Goal: Task Accomplishment & Management: Complete application form

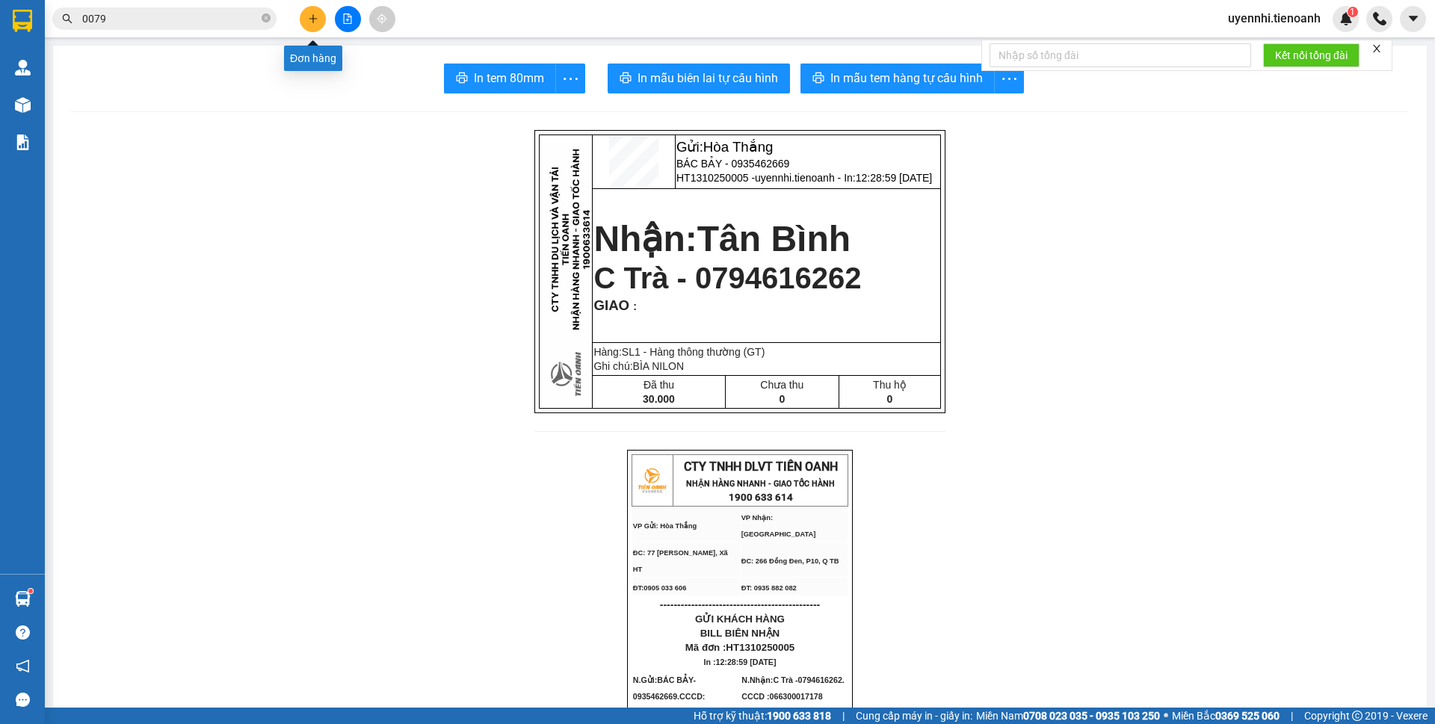
click at [314, 24] on button at bounding box center [313, 19] width 26 height 26
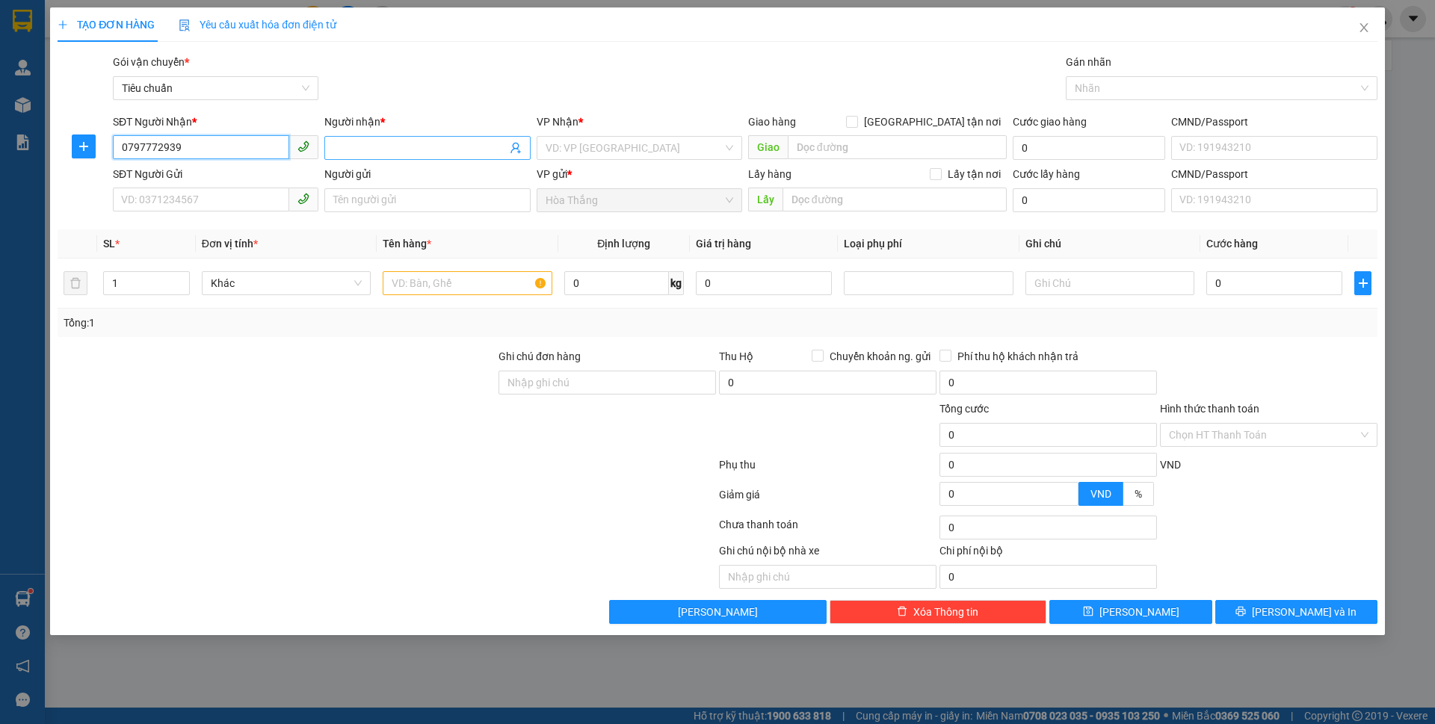
type input "0797772939"
click at [446, 151] on input "Người nhận *" at bounding box center [419, 148] width 173 height 16
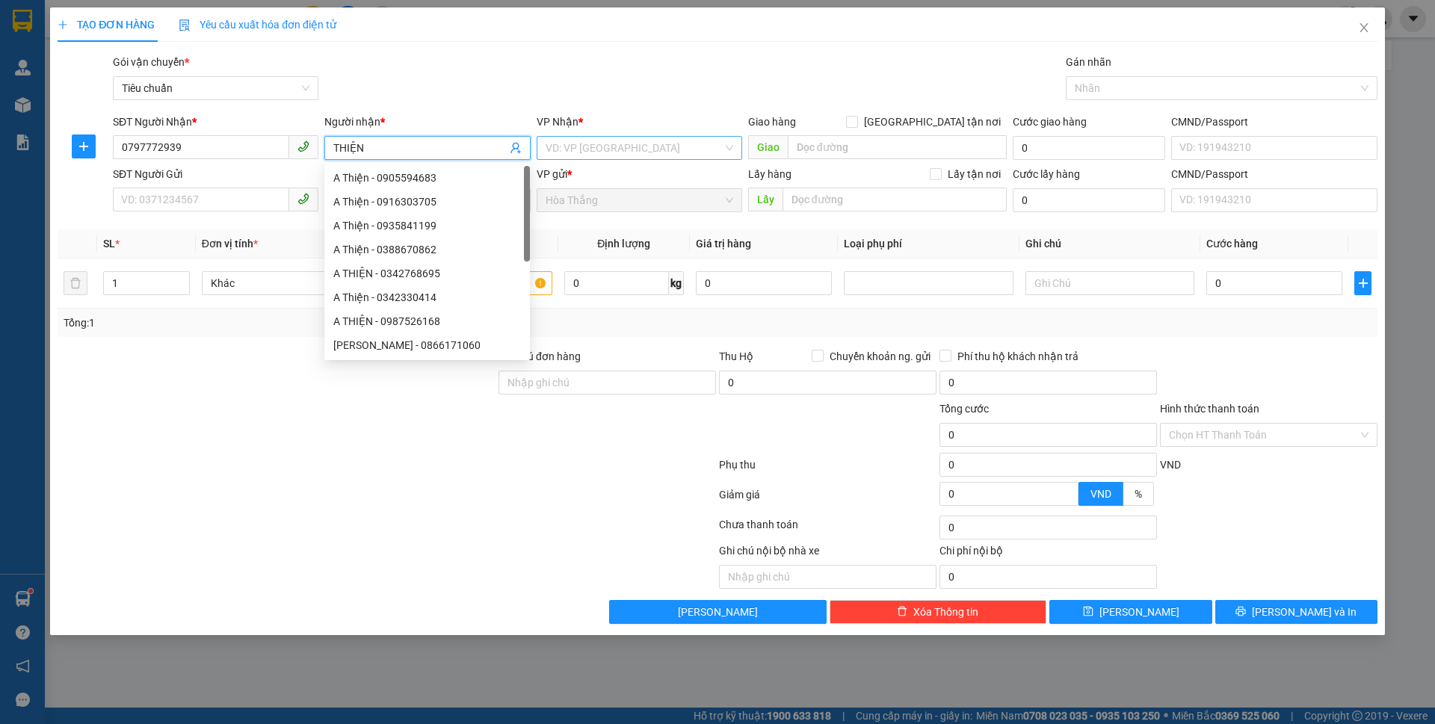
type input "THIỆN"
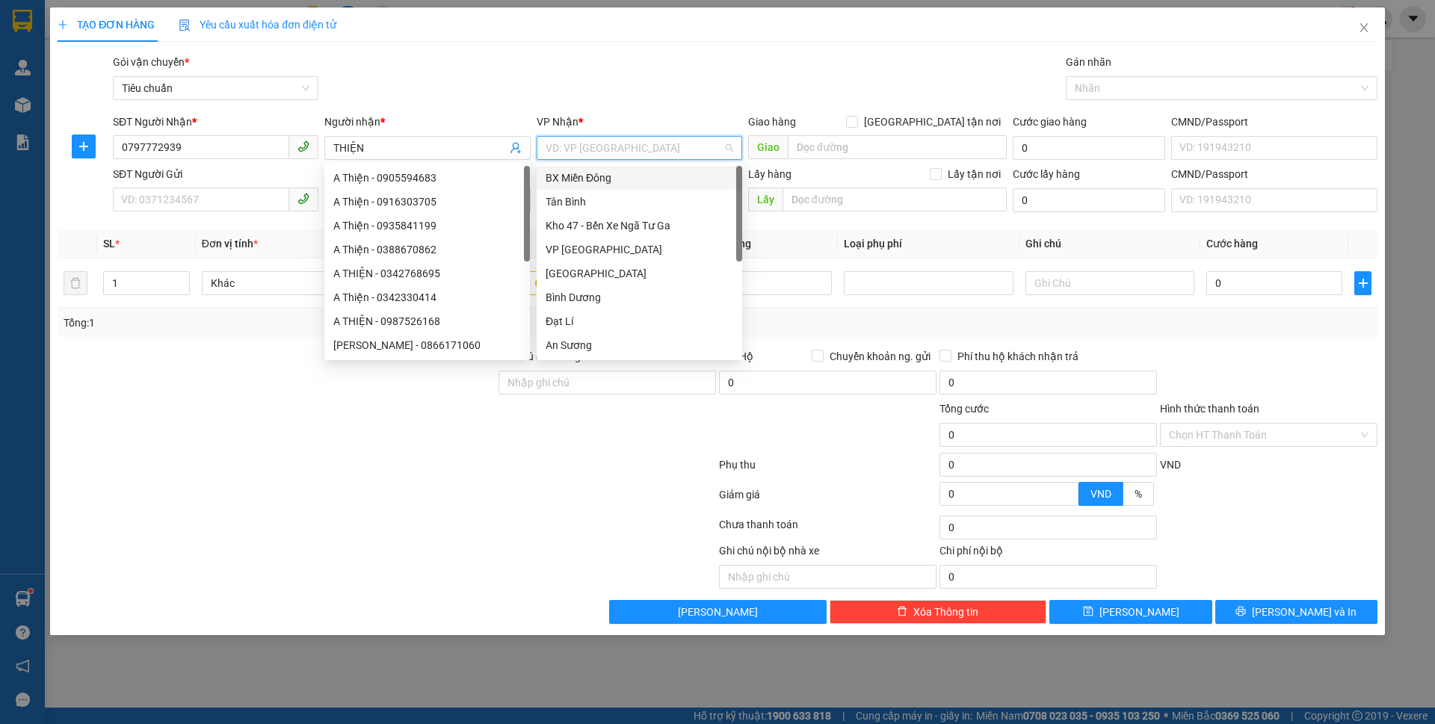
click at [621, 146] on input "search" at bounding box center [634, 148] width 177 height 22
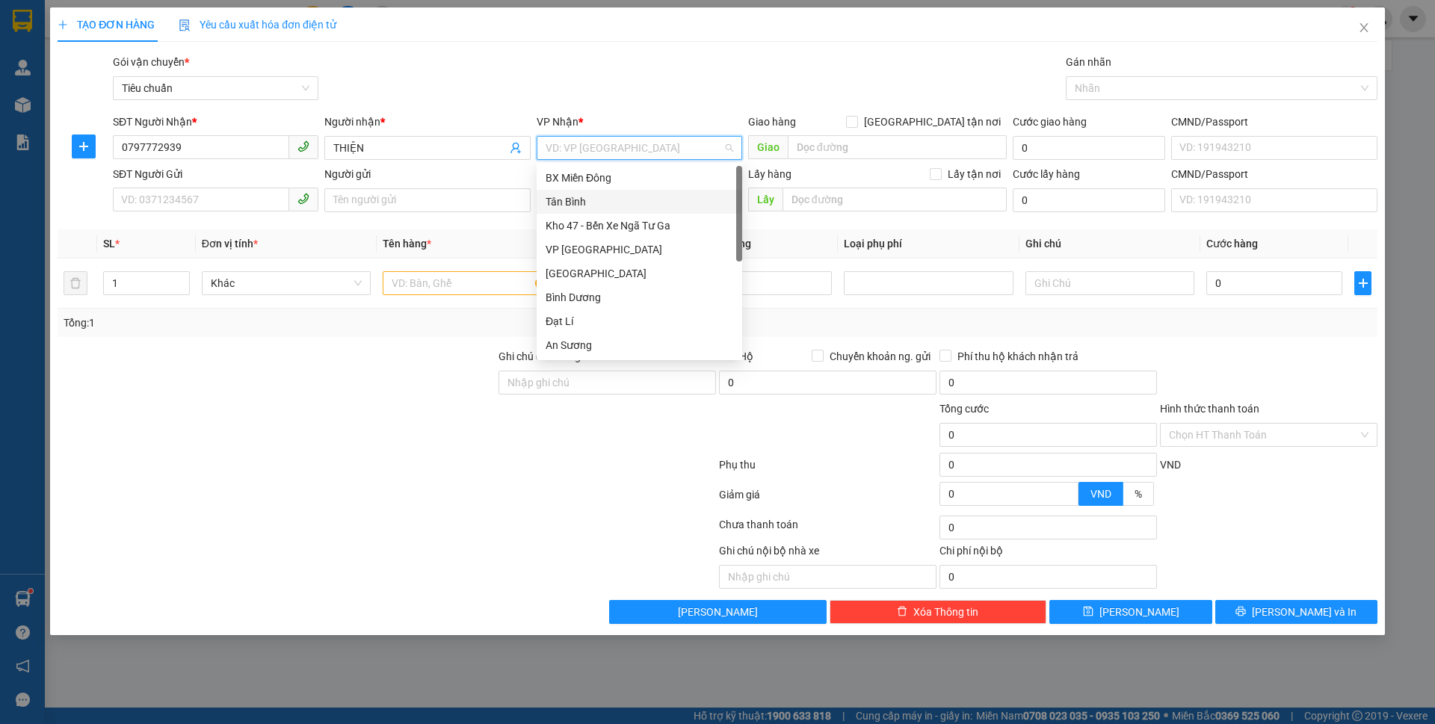
click at [577, 202] on div "Tân Bình" at bounding box center [640, 202] width 188 height 16
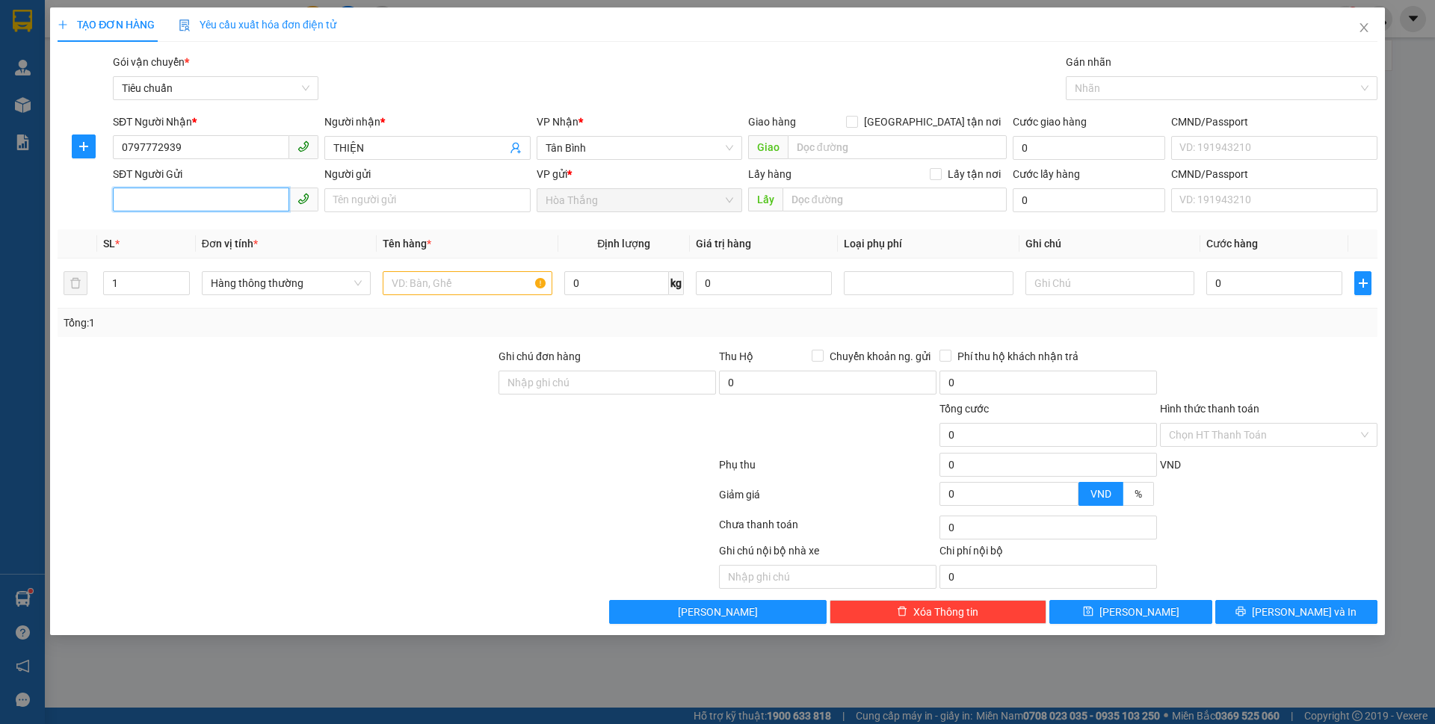
click at [212, 205] on input "SĐT Người Gửi" at bounding box center [201, 200] width 176 height 24
type input "0779658999"
click at [397, 196] on input "Người gửi" at bounding box center [427, 200] width 206 height 24
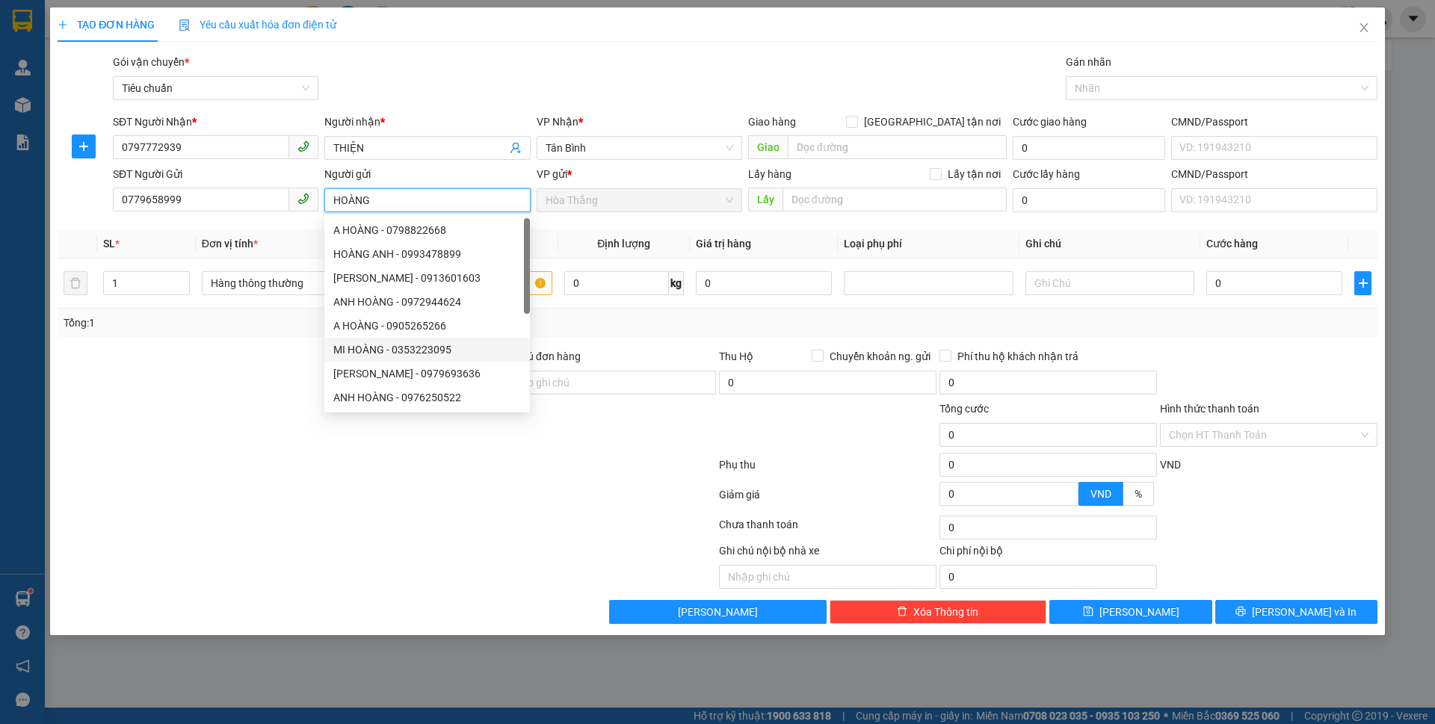
type input "HOÀNG"
click at [91, 407] on div at bounding box center [276, 427] width 441 height 52
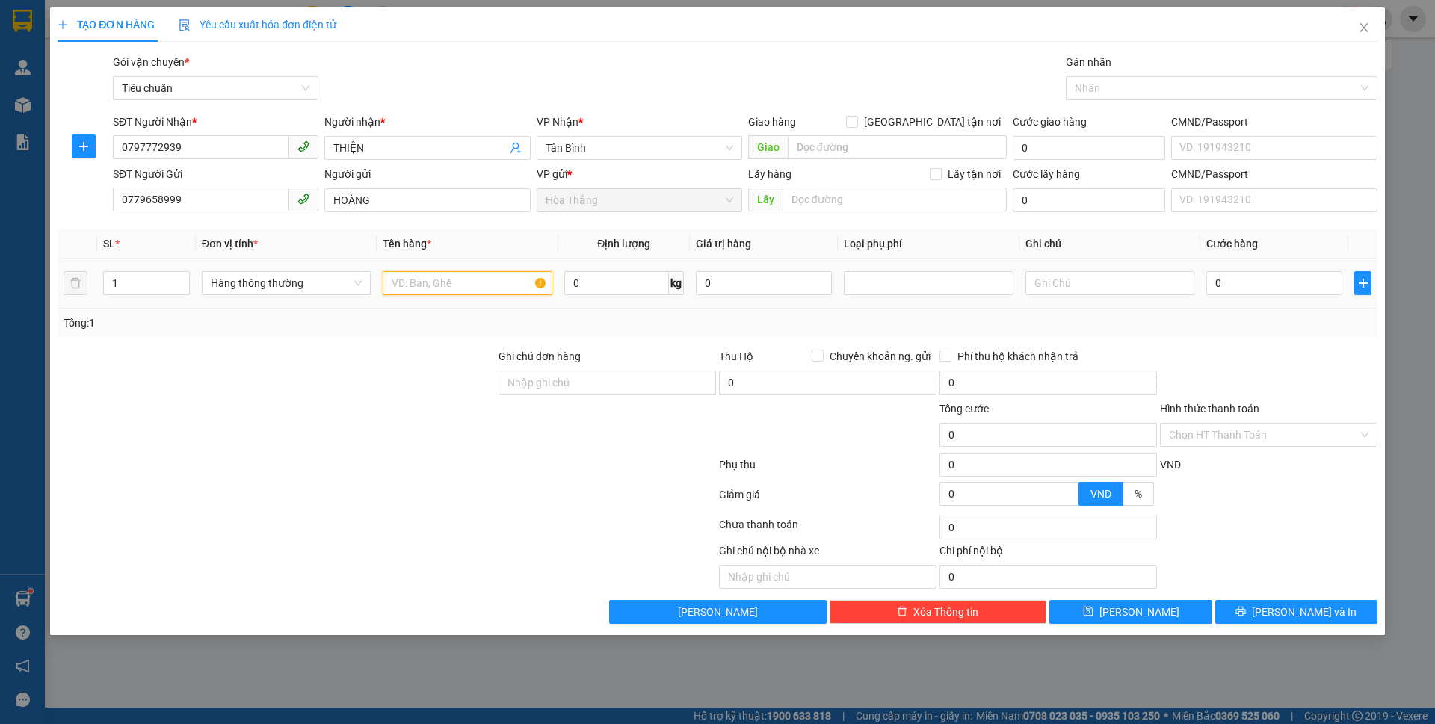
click at [419, 282] on input "text" at bounding box center [467, 283] width 169 height 24
type input "SẦU ĐÃ TƯ VẤN"
click at [611, 285] on input "0" at bounding box center [616, 283] width 105 height 24
type input "15"
click at [1112, 283] on input "text" at bounding box center [1109, 283] width 169 height 24
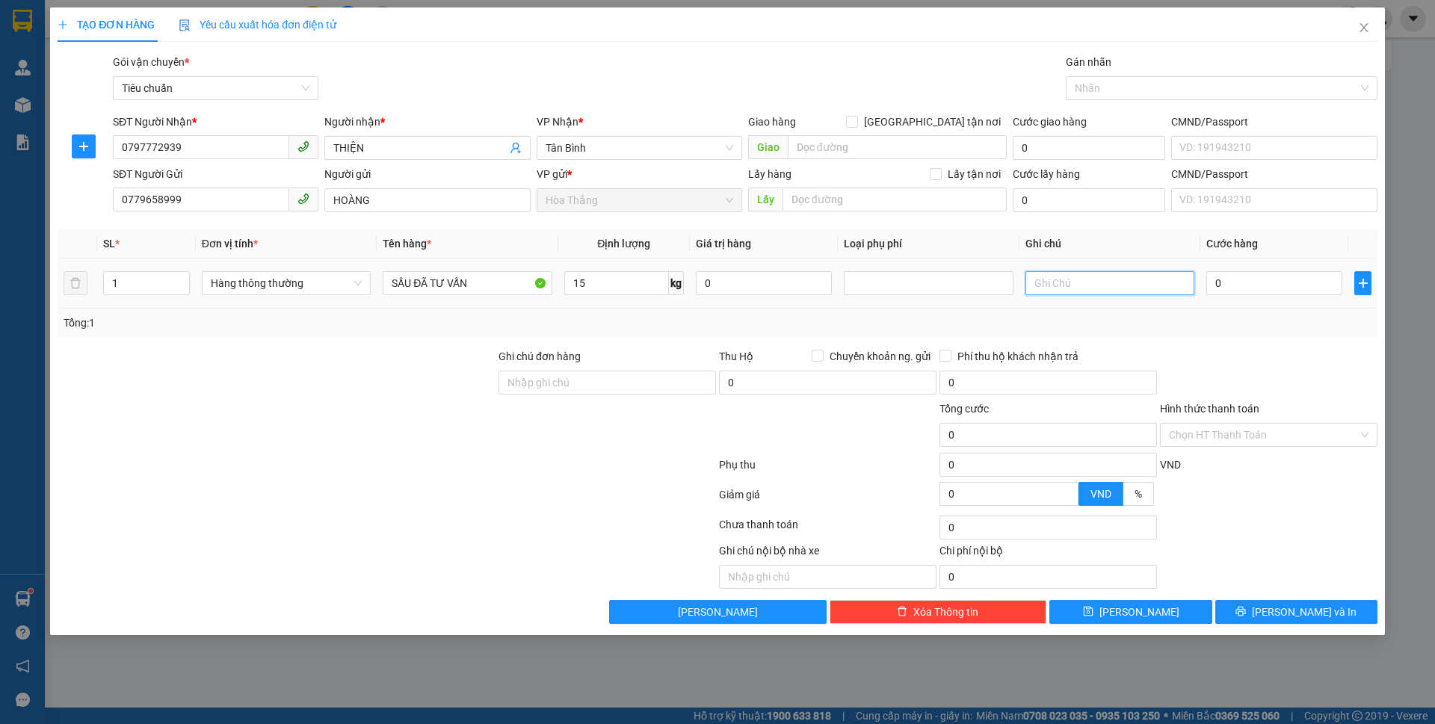
type input "50.000"
type input "T CHỮ ĐEN DÂY ĐỎ"
click at [1289, 338] on div "Transit Pickup Surcharge Ids Transit Deliver Surcharge Ids Transit Deliver Surc…" at bounding box center [718, 339] width 1320 height 570
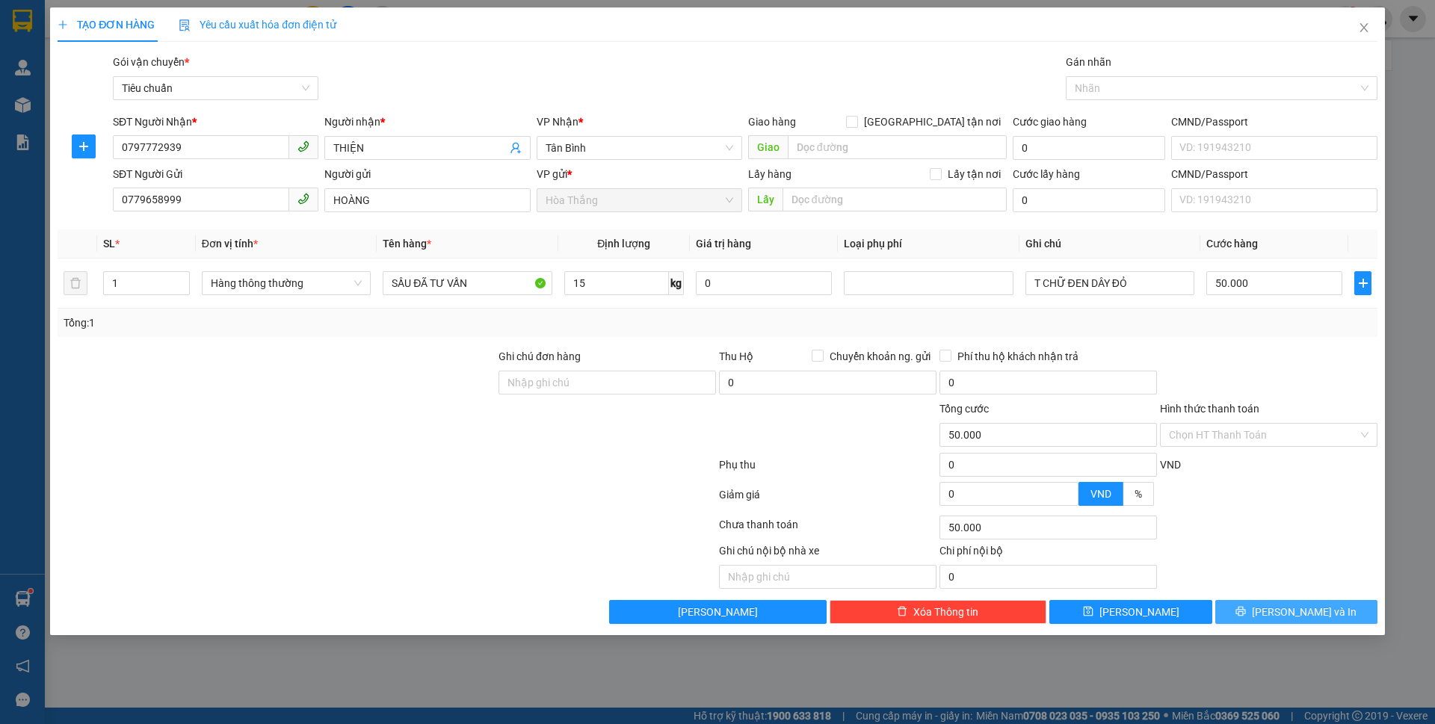
drag, startPoint x: 1290, startPoint y: 618, endPoint x: 933, endPoint y: 226, distance: 530.1
click at [1289, 617] on span "[PERSON_NAME] và In" at bounding box center [1304, 612] width 105 height 16
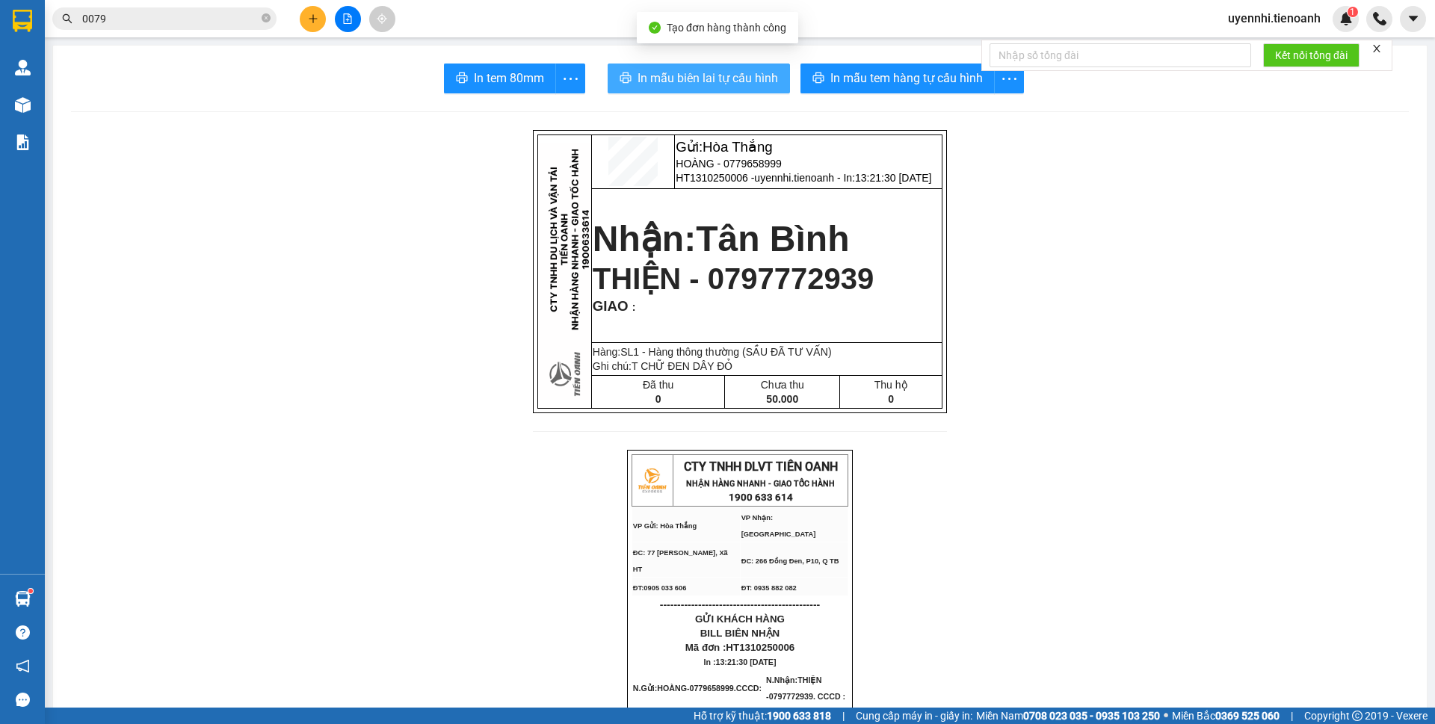
click at [728, 78] on span "In mẫu biên lai tự cấu hình" at bounding box center [707, 78] width 140 height 19
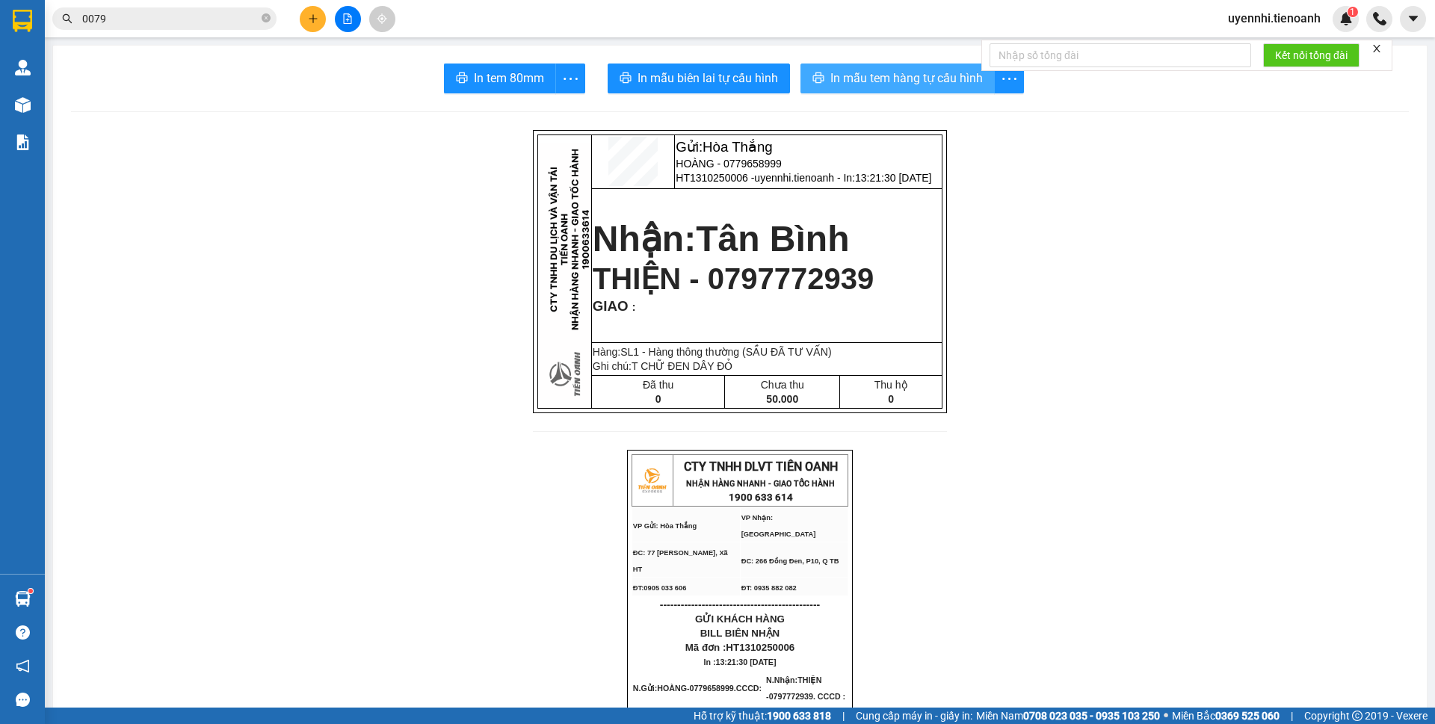
click at [859, 76] on span "In mẫu tem hàng tự cấu hình" at bounding box center [906, 78] width 152 height 19
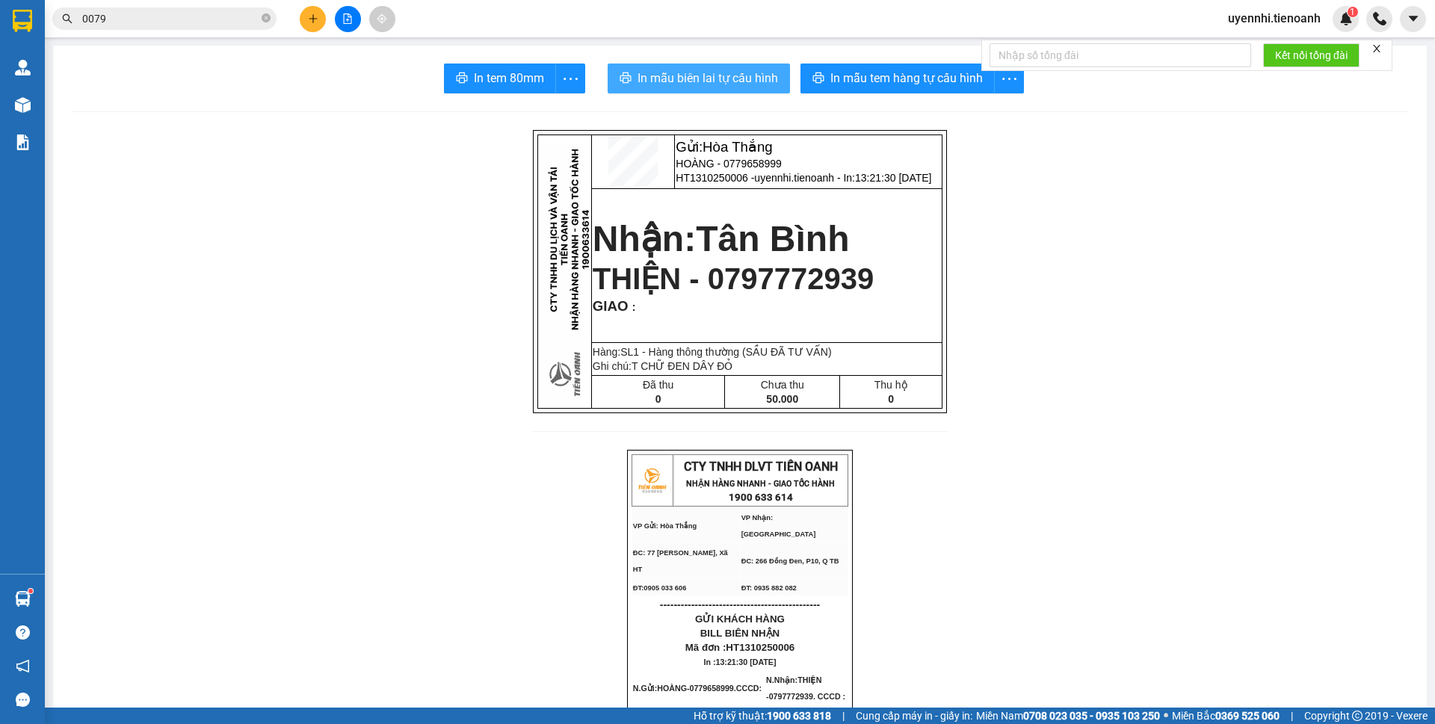
drag, startPoint x: 688, startPoint y: 81, endPoint x: 983, endPoint y: 56, distance: 296.2
click at [688, 80] on span "In mẫu biên lai tự cấu hình" at bounding box center [707, 78] width 140 height 19
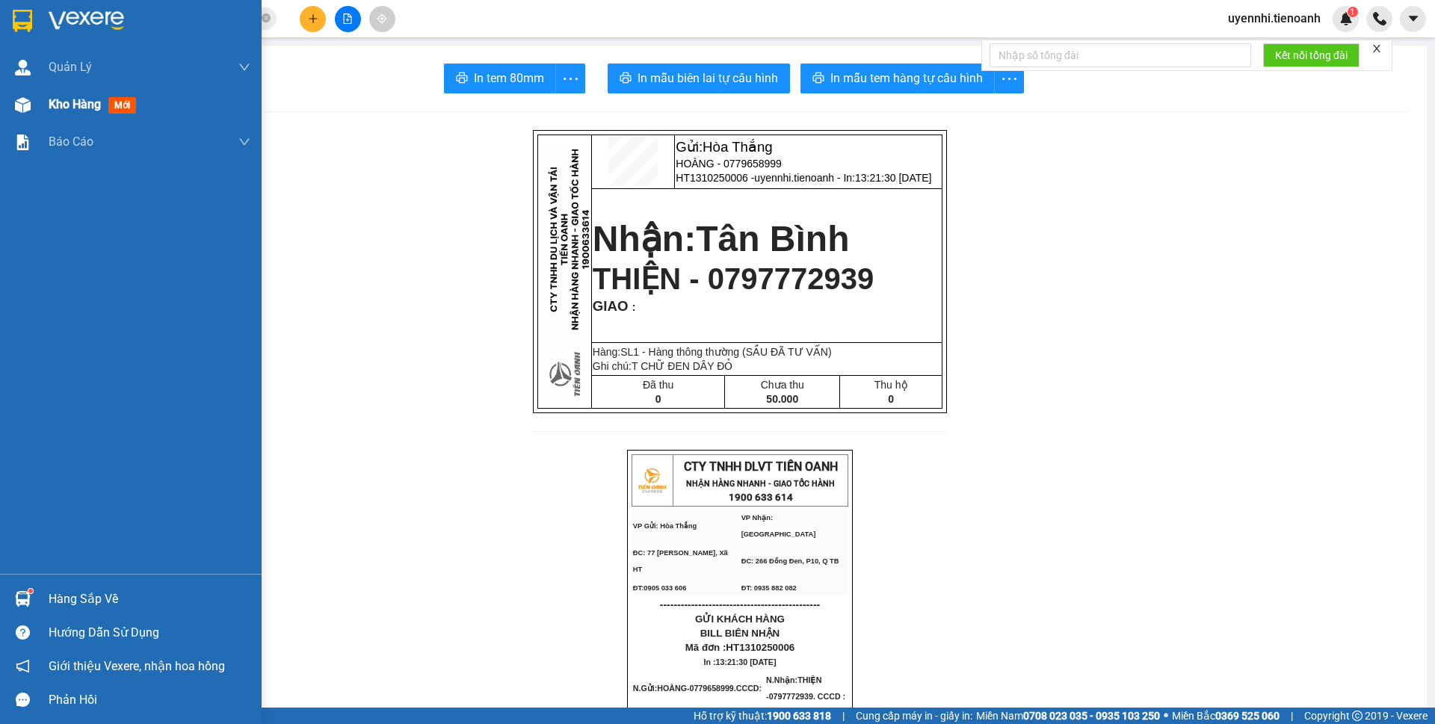
click at [61, 97] on span "Kho hàng" at bounding box center [75, 104] width 52 height 14
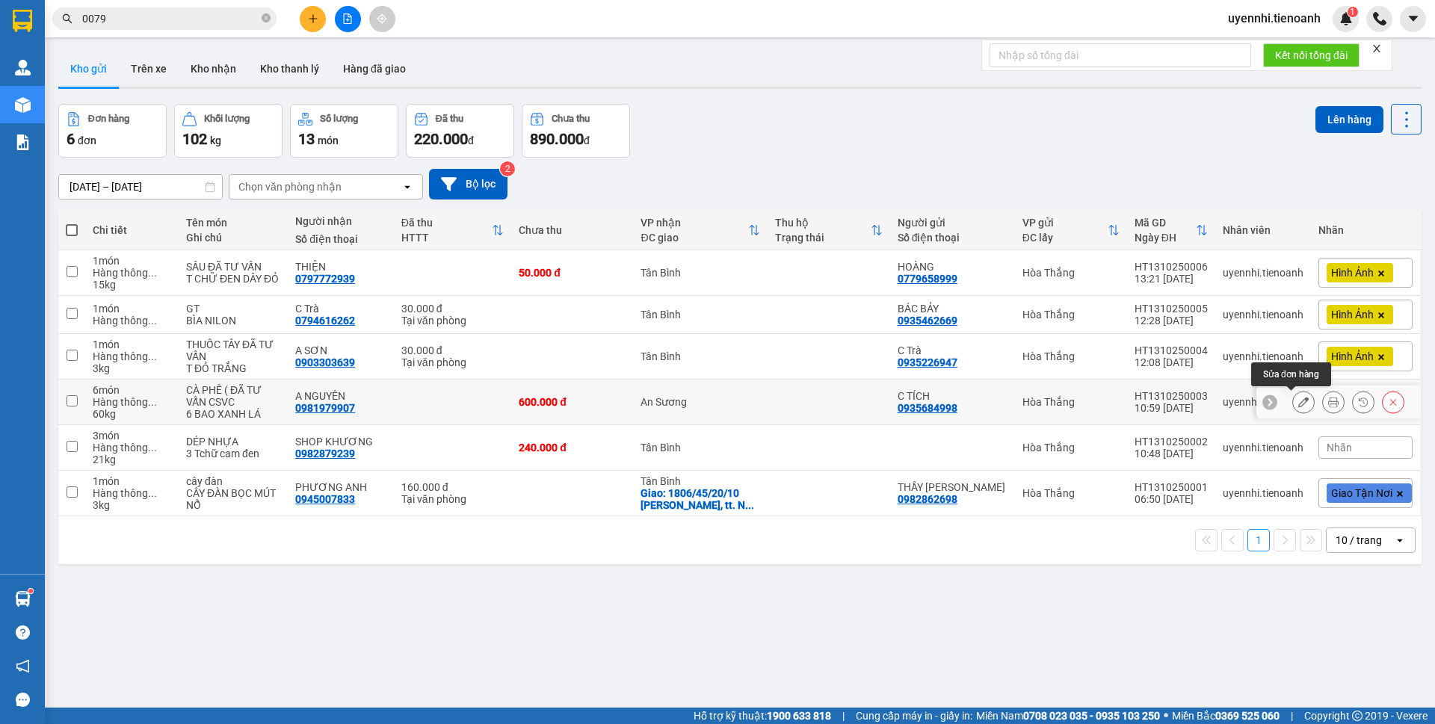
click at [1297, 401] on button at bounding box center [1303, 402] width 21 height 26
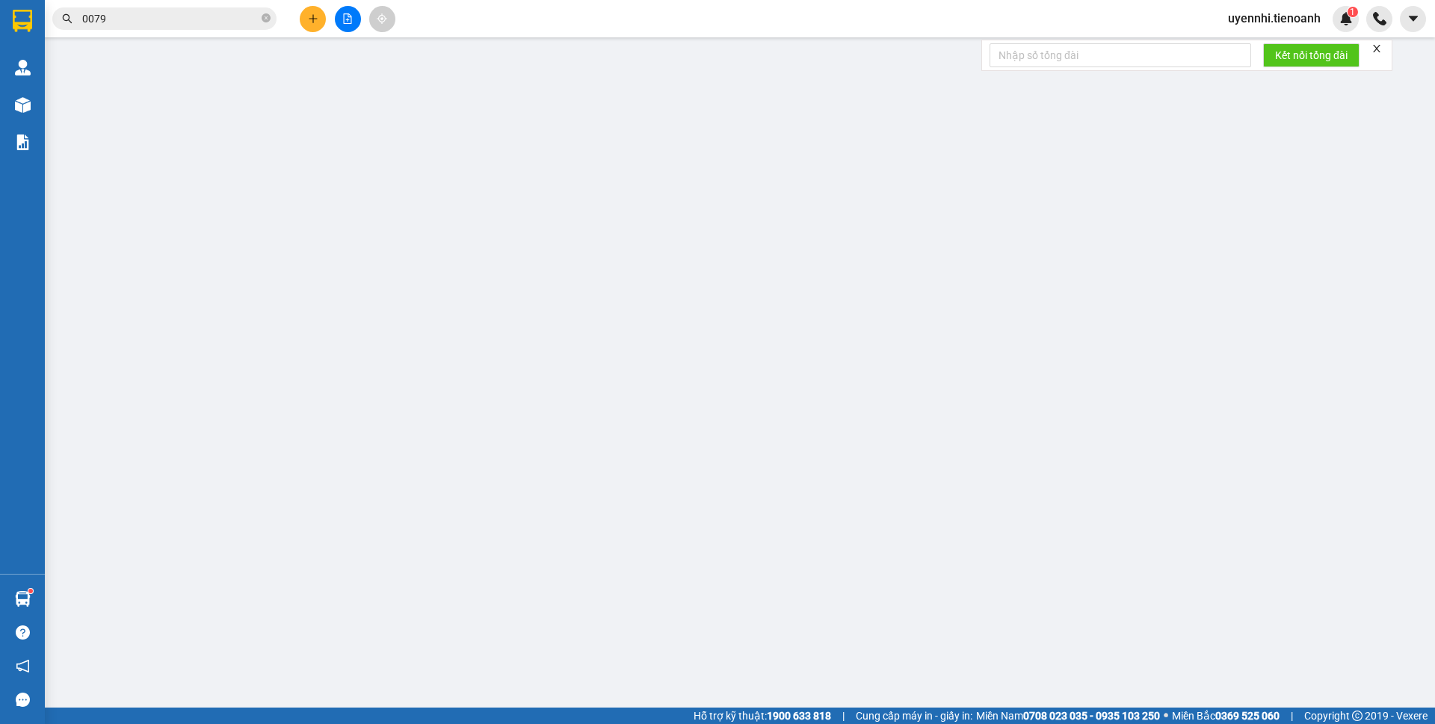
type input "0981979907"
type input "A NGUYÊN"
type input "0935684998"
type input "C TÍCH"
type input "GỌI CHO NGƯỜI GỞI TRƯỚC KHI GIAO HÀNG"
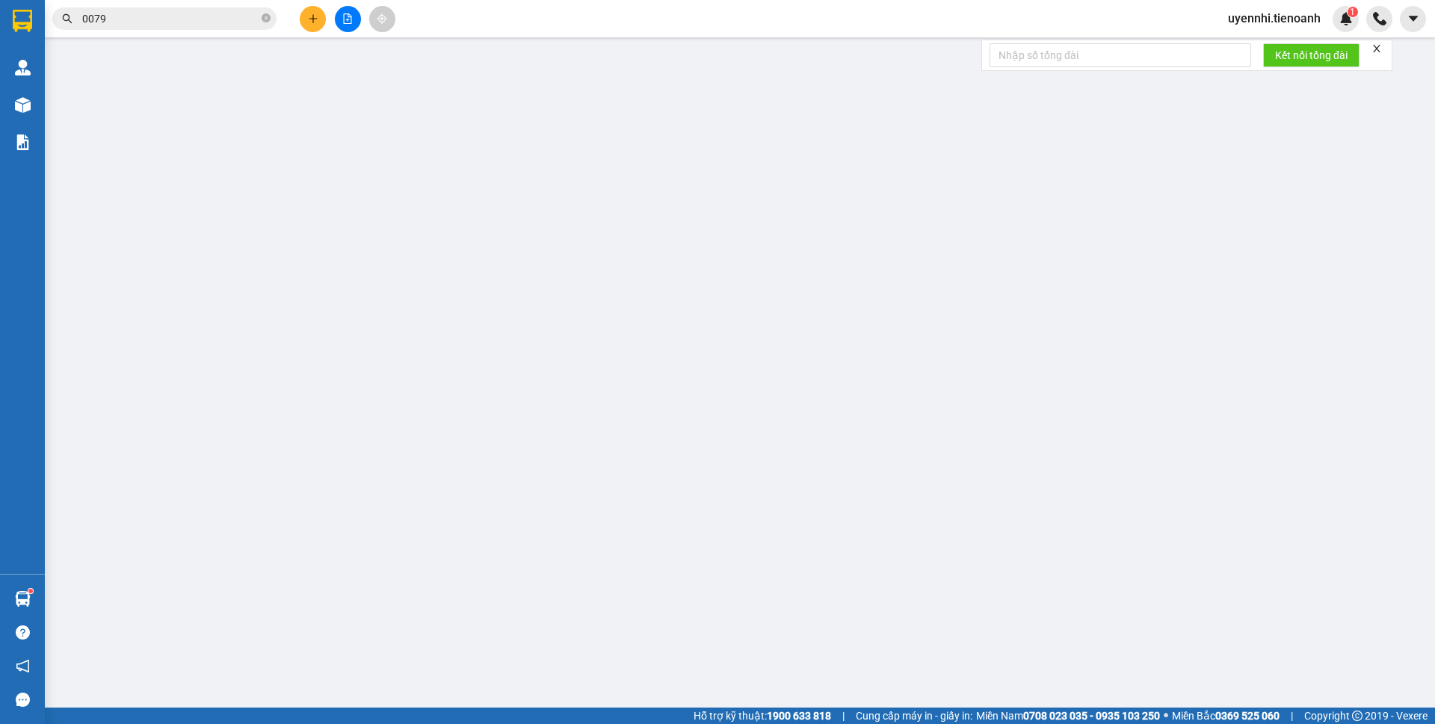
type input "0"
type input "600.000"
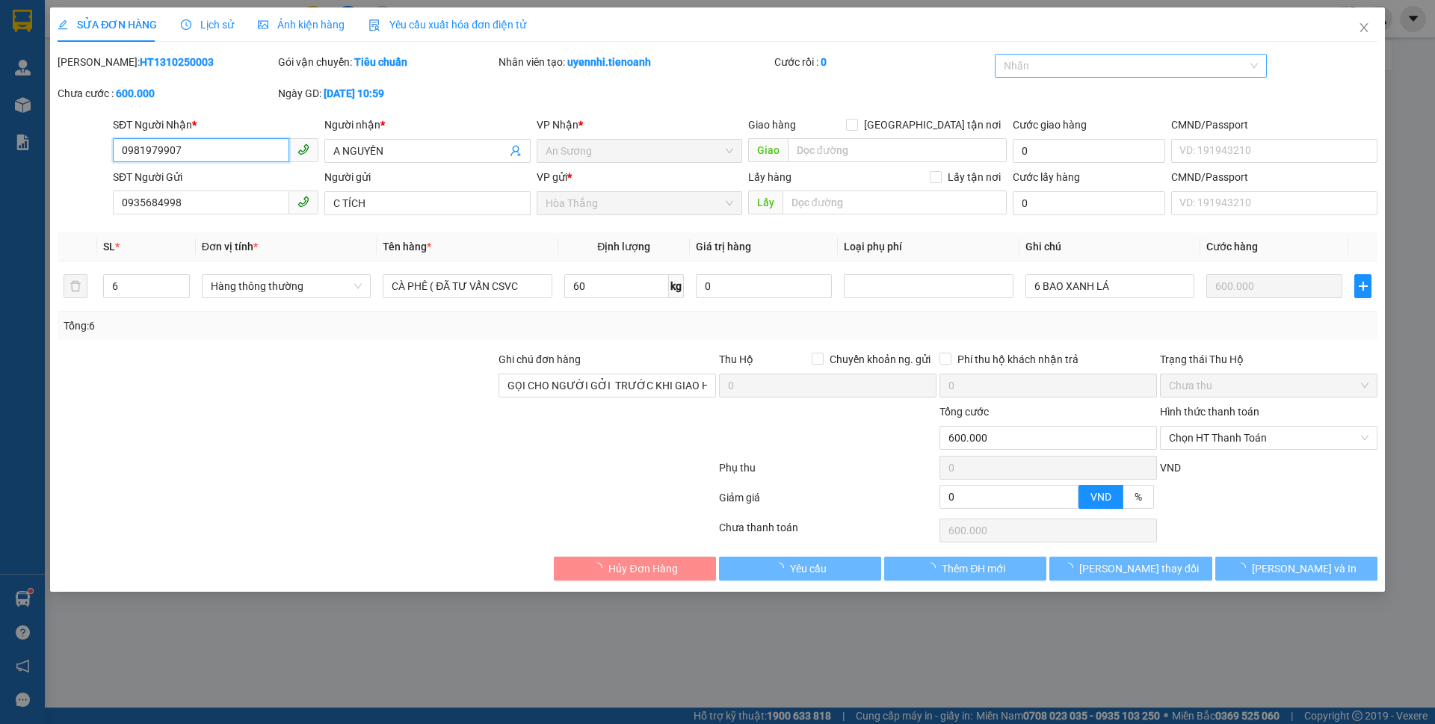
click at [1059, 63] on div at bounding box center [1123, 66] width 250 height 18
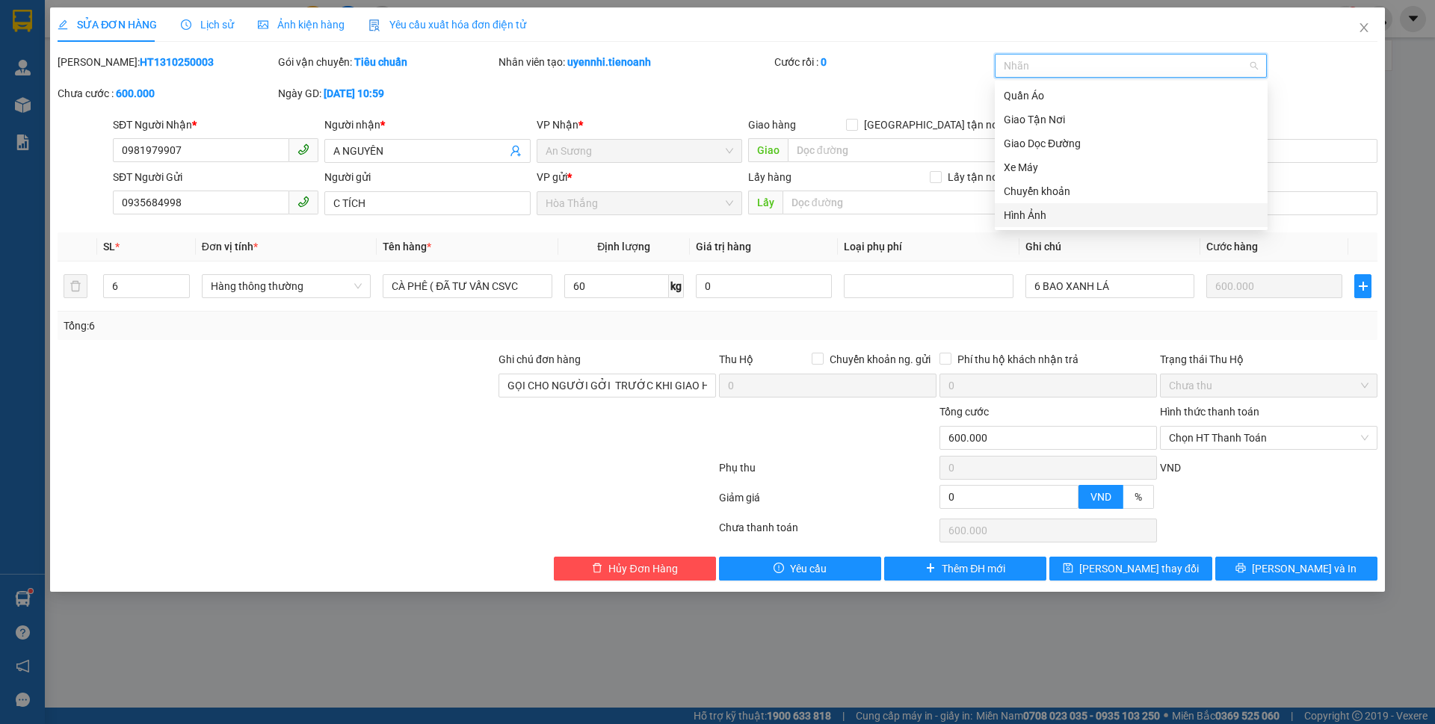
click at [1036, 221] on div "Hình Ảnh" at bounding box center [1131, 215] width 255 height 16
click at [1140, 571] on span "[PERSON_NAME] thay đổi" at bounding box center [1139, 569] width 120 height 16
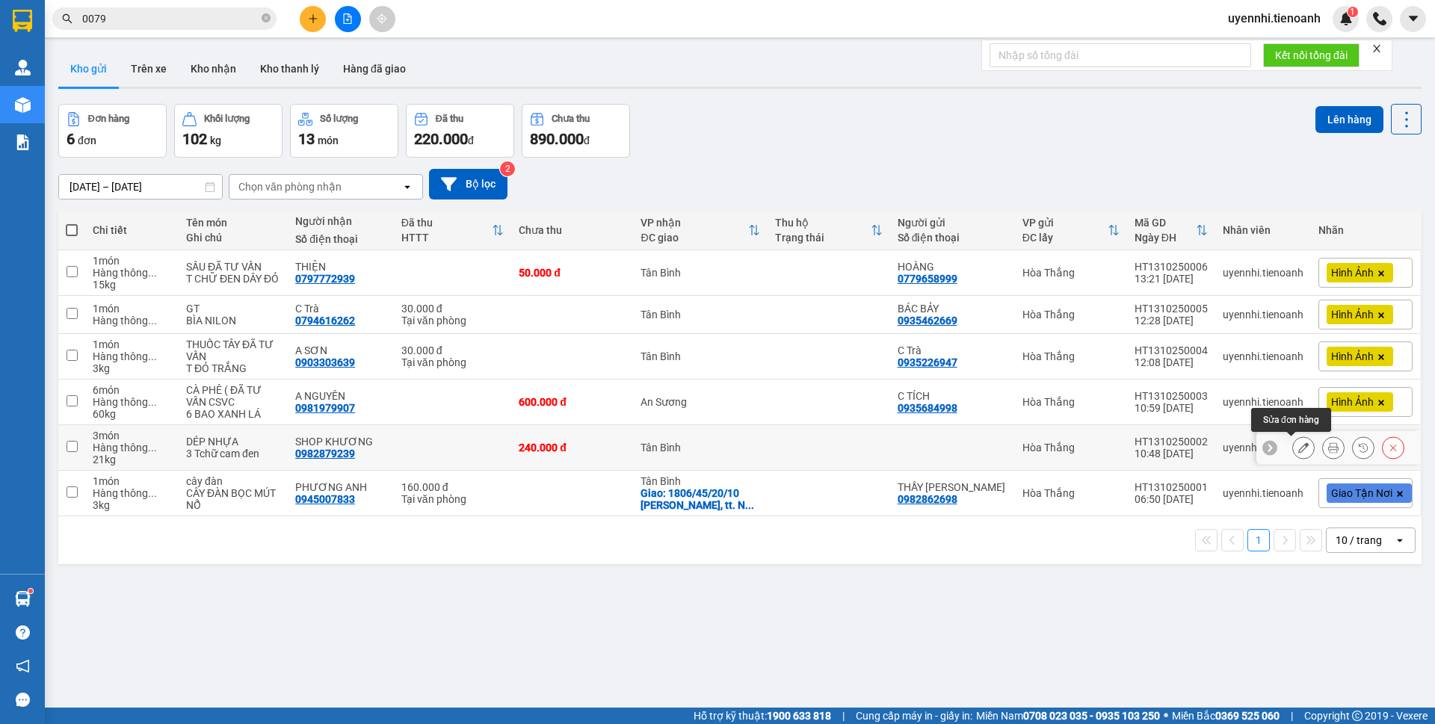
click at [1298, 448] on icon at bounding box center [1303, 447] width 10 height 10
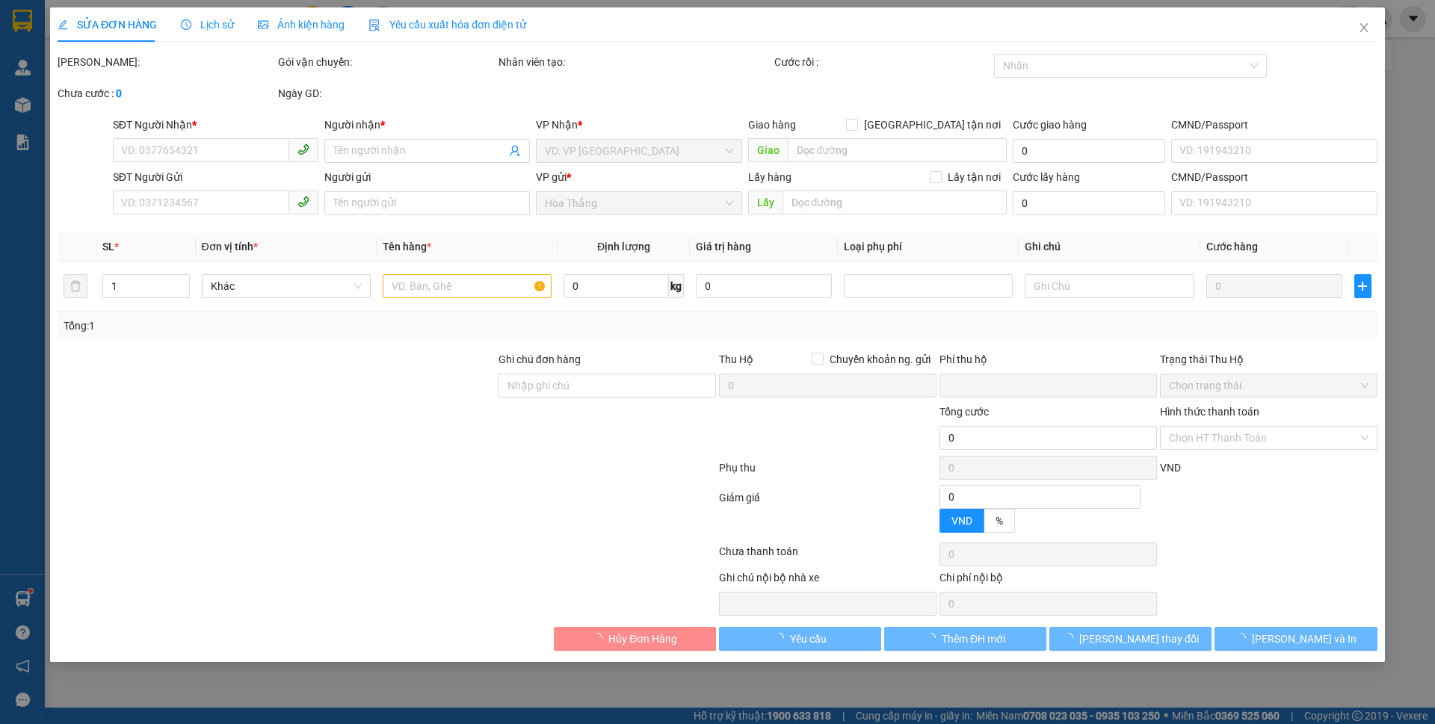
type input "0982879239"
type input "SHOP KHƯƠNG"
type input "KHÁCH QUỲNH"
type input "0"
type input "240.000"
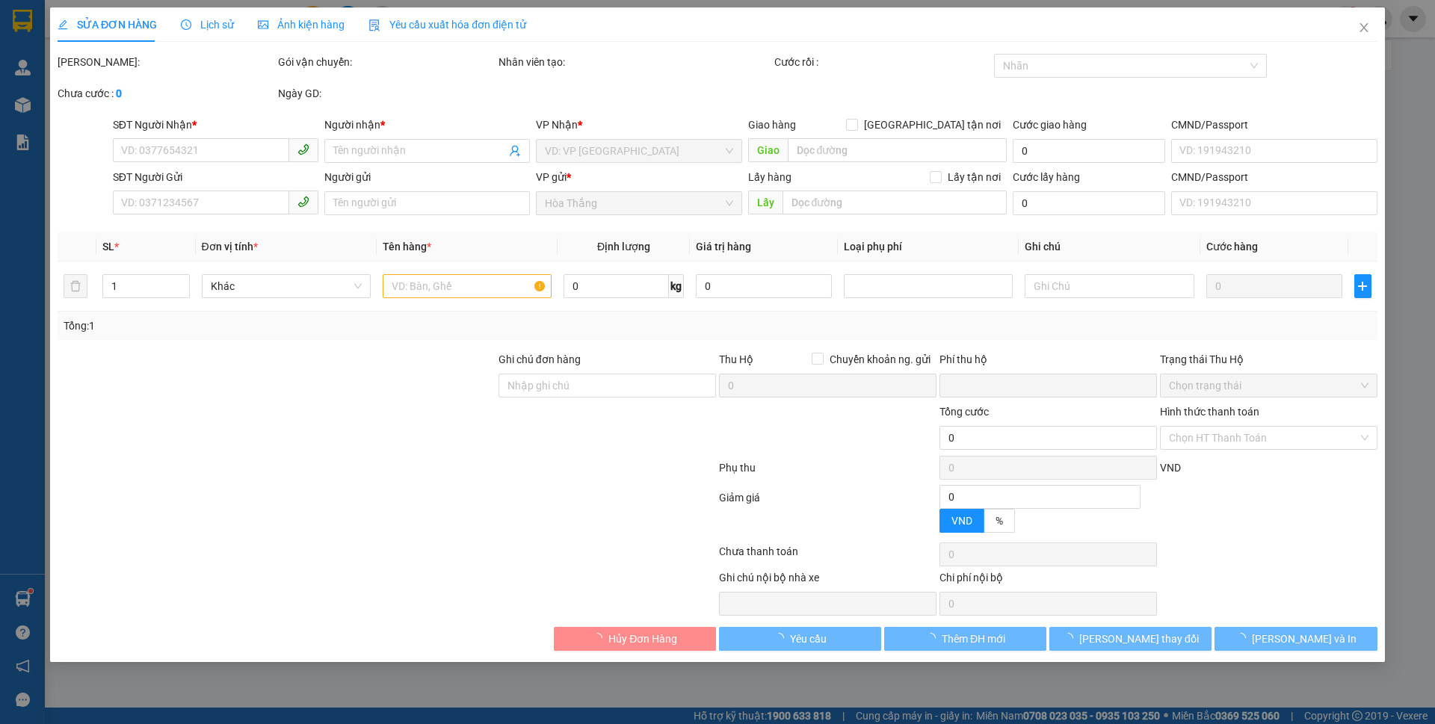
type input "240.000"
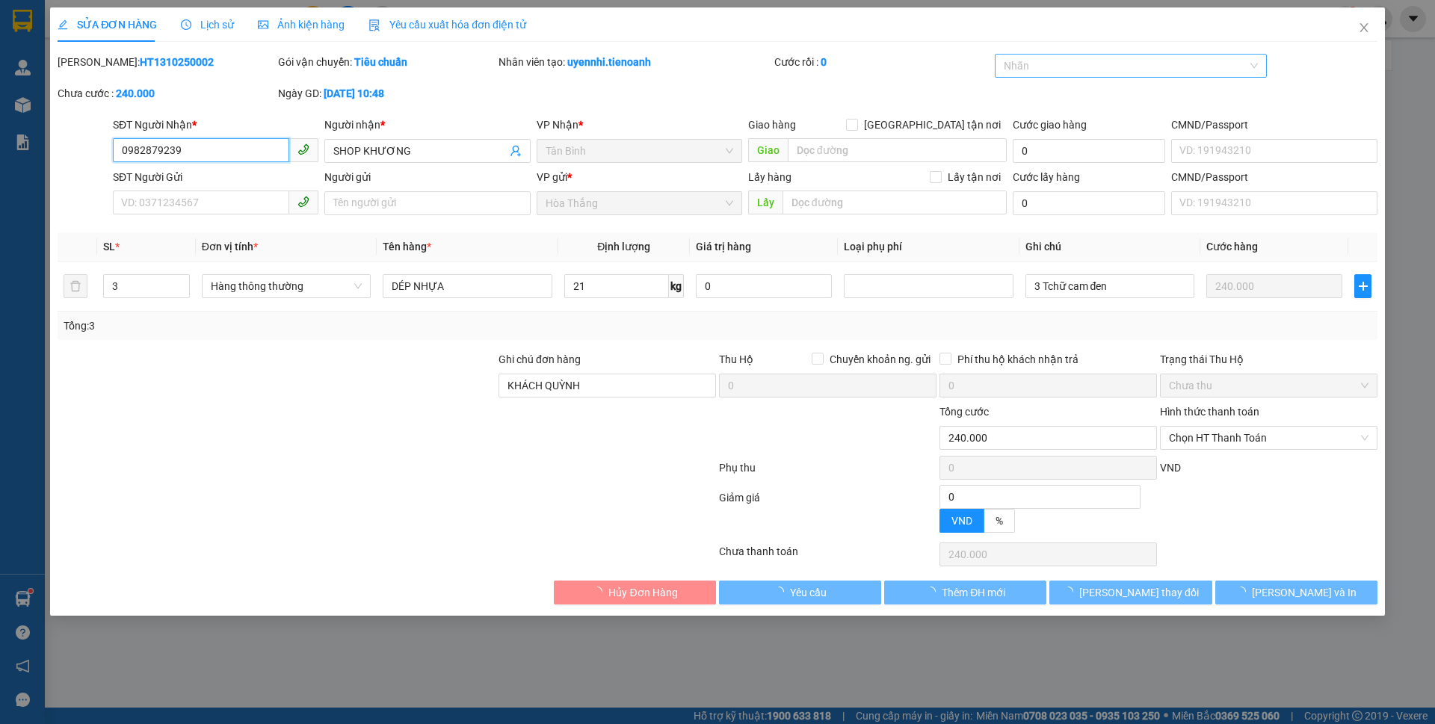
click at [1026, 64] on div at bounding box center [1123, 66] width 250 height 18
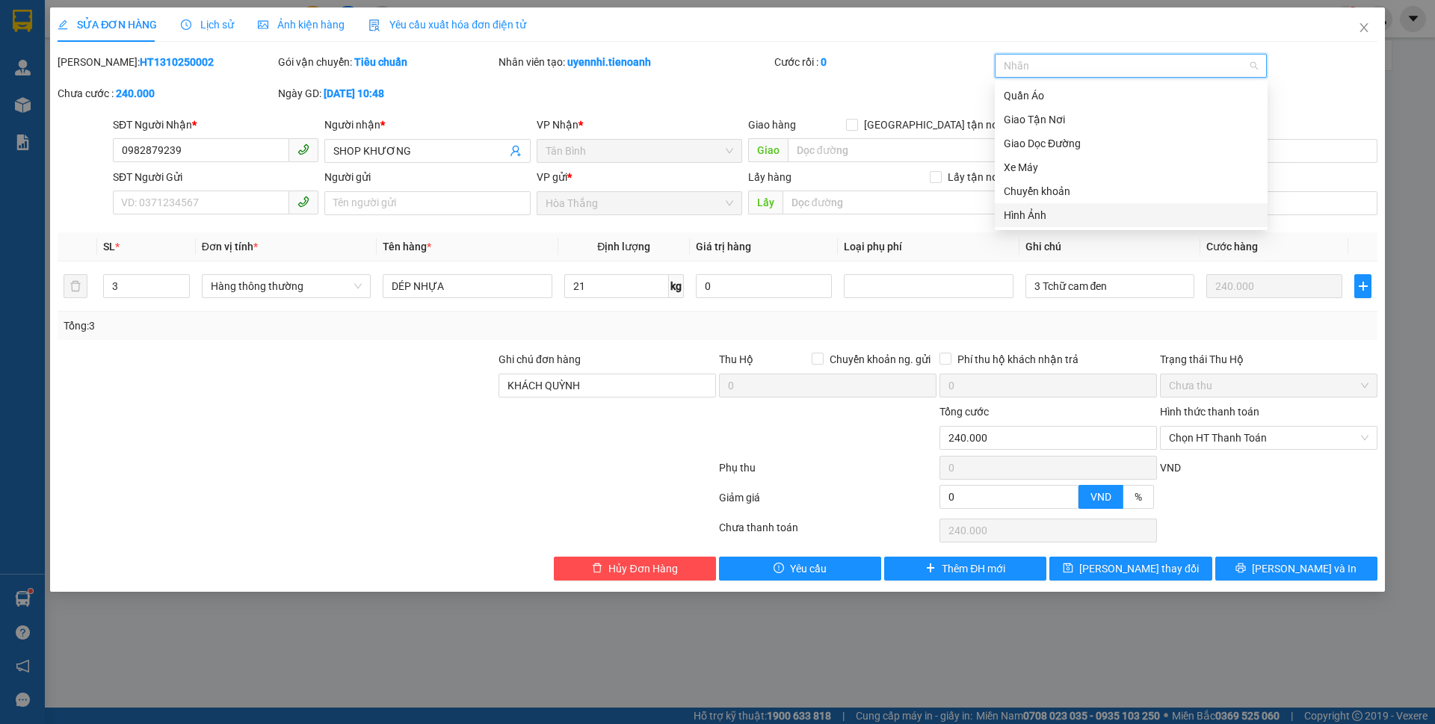
click at [1029, 214] on div "Hình Ảnh" at bounding box center [1131, 215] width 255 height 16
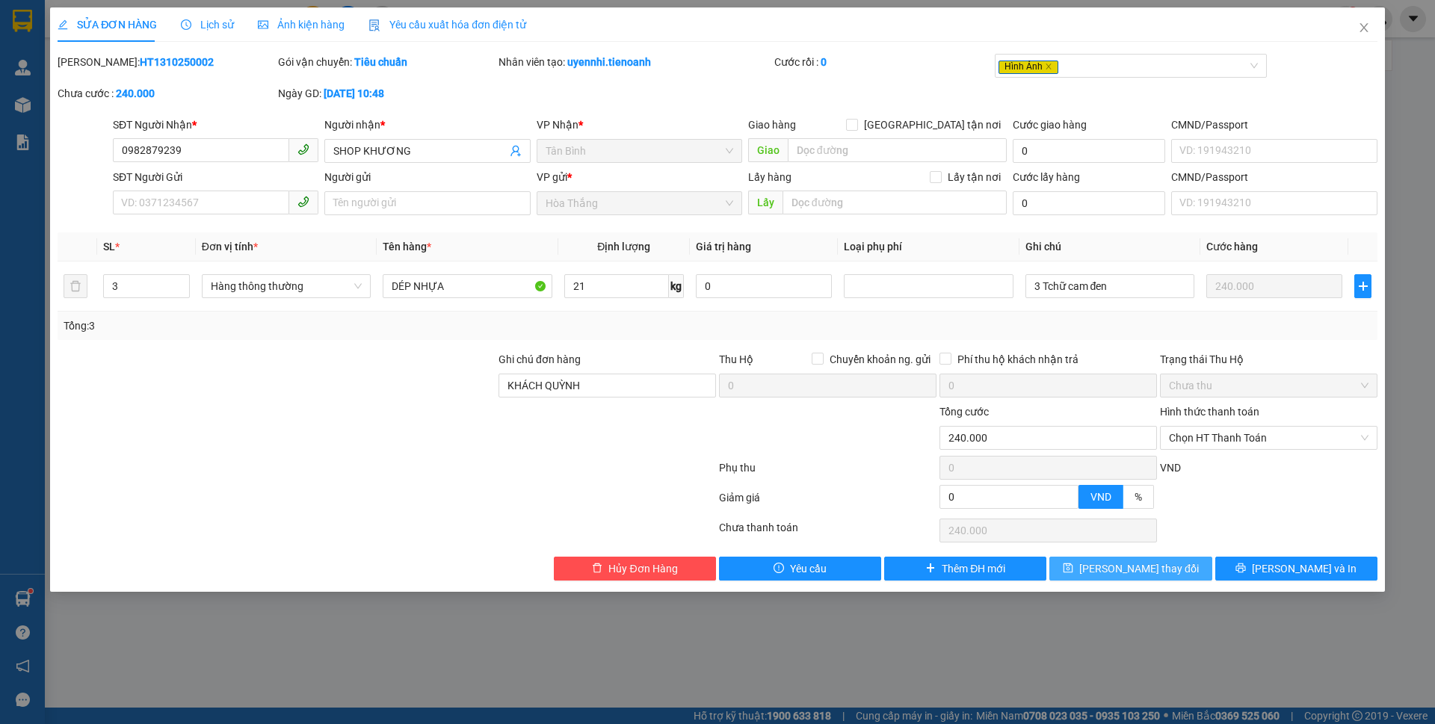
click at [1145, 569] on span "[PERSON_NAME] thay đổi" at bounding box center [1139, 569] width 120 height 16
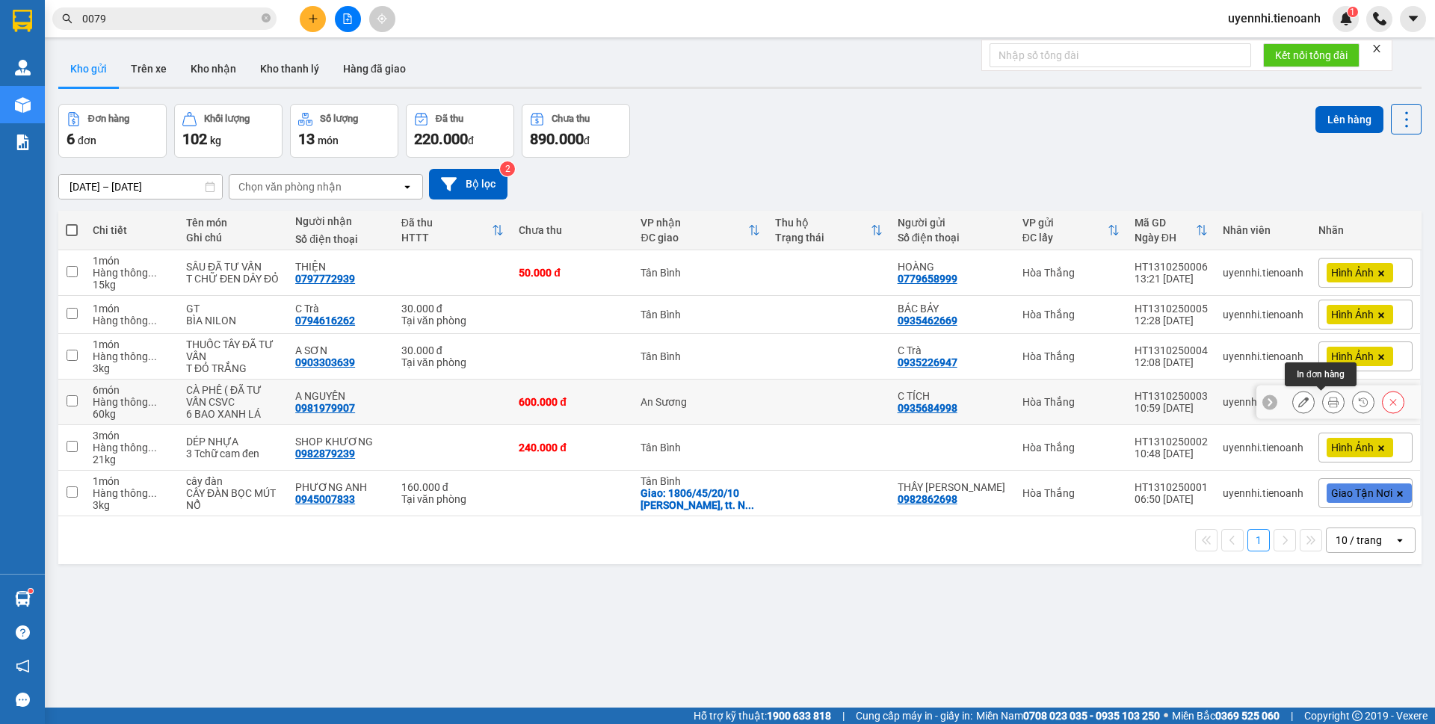
click at [1328, 404] on icon at bounding box center [1333, 402] width 10 height 10
